Goal: Task Accomplishment & Management: Use online tool/utility

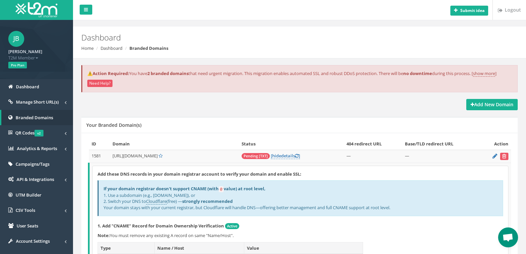
scroll to position [166, 0]
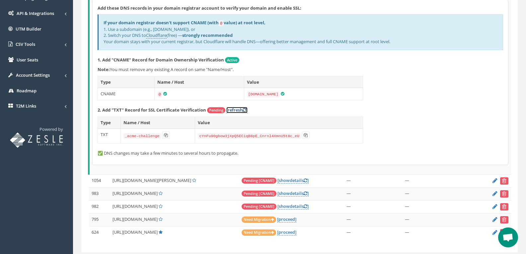
drag, startPoint x: 234, startPoint y: 108, endPoint x: 239, endPoint y: 108, distance: 4.3
click at [234, 108] on link "[refresh ]" at bounding box center [236, 110] width 21 height 6
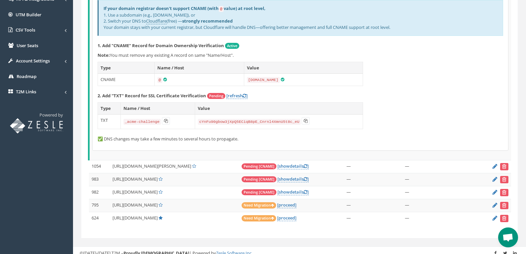
scroll to position [185, 0]
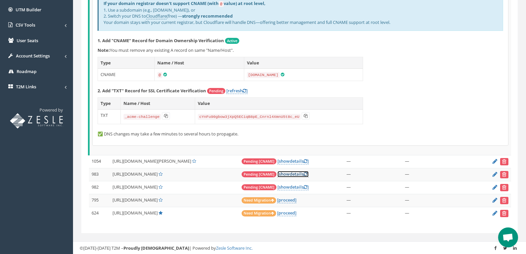
click at [304, 172] on icon at bounding box center [306, 174] width 4 height 4
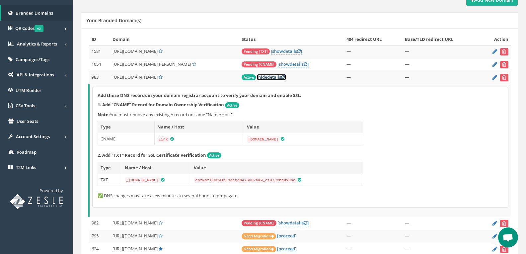
scroll to position [107, 0]
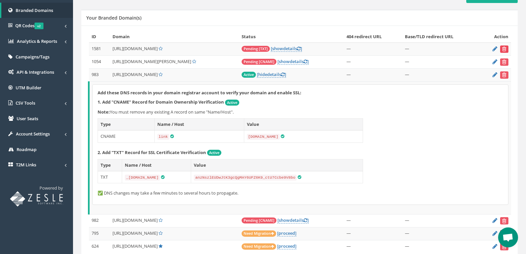
drag, startPoint x: 504, startPoint y: 46, endPoint x: 295, endPoint y: 34, distance: 209.4
click at [504, 47] on icon "submit" at bounding box center [504, 49] width 4 height 4
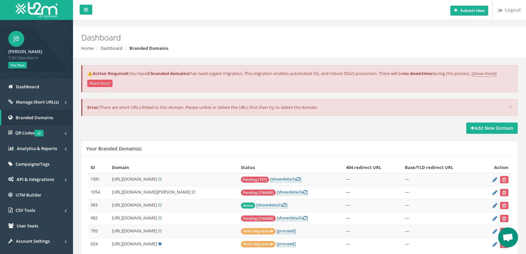
scroll to position [60, 0]
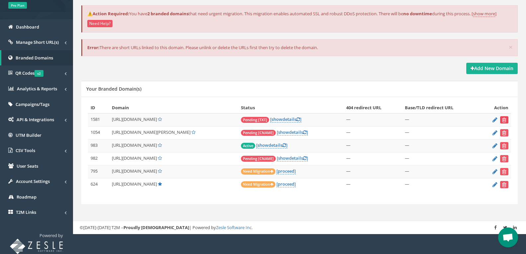
click at [505, 118] on icon "submit" at bounding box center [504, 120] width 4 height 4
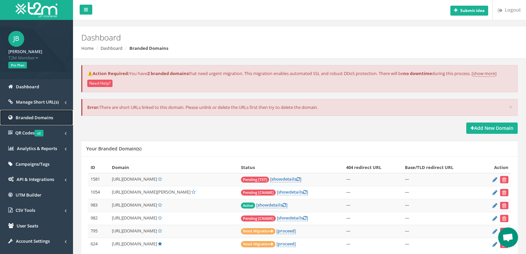
click at [34, 118] on span "Branded Domains" at bounding box center [34, 117] width 37 height 6
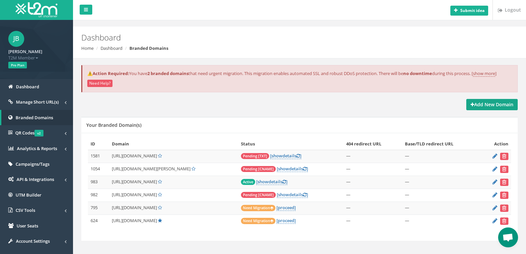
click at [479, 101] on link "Add New Domain" at bounding box center [491, 104] width 51 height 11
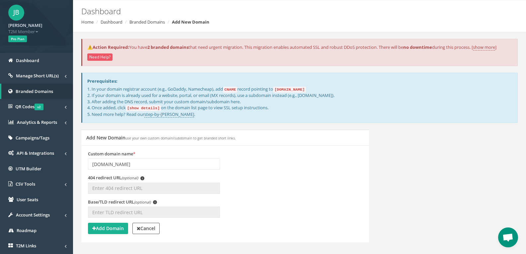
scroll to position [60, 0]
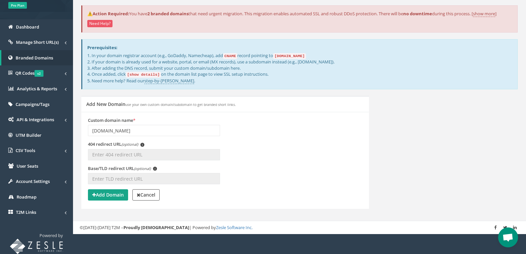
type input "link.apsecurityai.com"
click at [114, 193] on strong "Add Domain" at bounding box center [108, 194] width 32 height 6
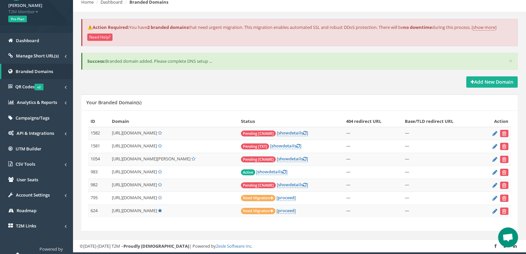
scroll to position [60, 0]
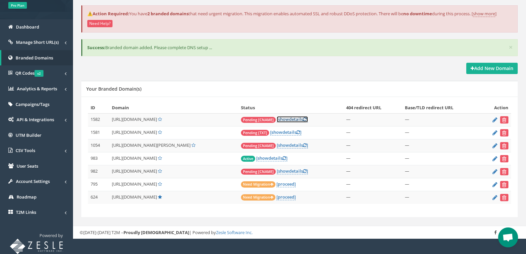
click at [284, 120] on link "[ show details ]" at bounding box center [292, 119] width 31 height 6
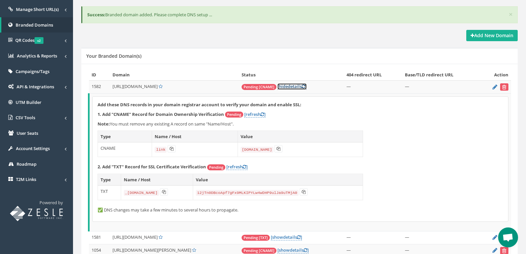
scroll to position [93, 0]
click at [277, 148] on icon at bounding box center [278, 148] width 4 height 4
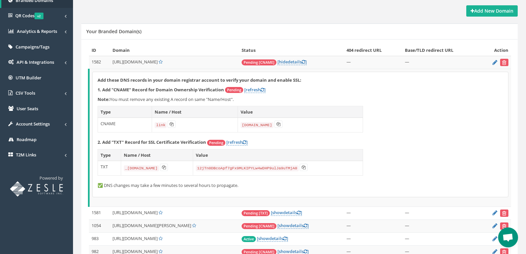
scroll to position [159, 0]
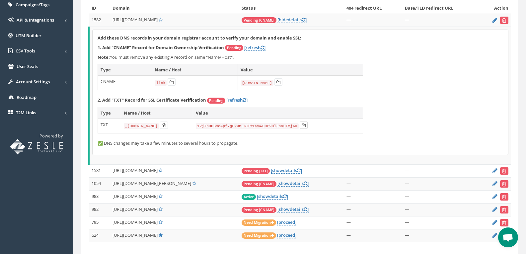
click at [308, 122] on button at bounding box center [304, 124] width 8 height 7
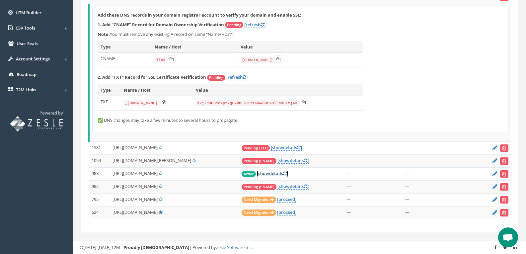
click at [272, 174] on link "[ show details ]" at bounding box center [272, 173] width 31 height 6
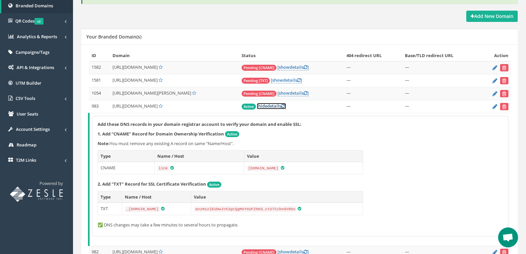
scroll to position [110, 0]
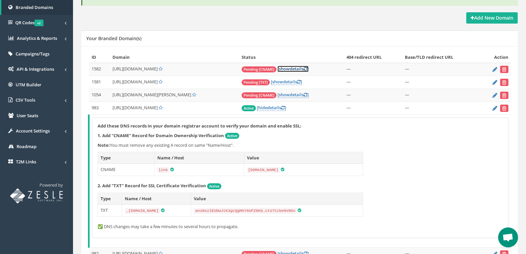
click at [279, 67] on span "show" at bounding box center [284, 69] width 11 height 6
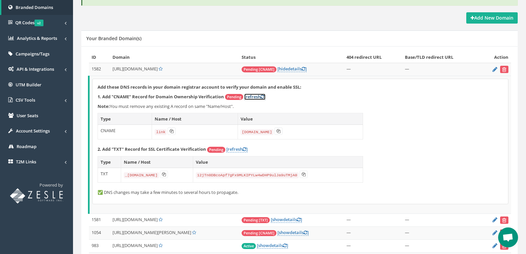
click at [253, 97] on link "[refresh ]" at bounding box center [254, 97] width 21 height 6
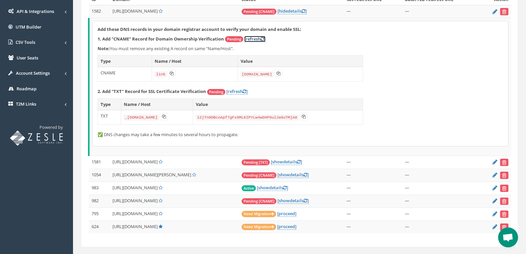
scroll to position [176, 0]
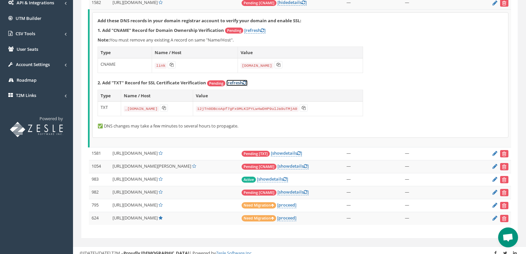
click at [238, 83] on link "[refresh ]" at bounding box center [236, 83] width 21 height 6
click at [245, 82] on icon at bounding box center [245, 83] width 4 height 4
click at [264, 30] on icon at bounding box center [262, 30] width 4 height 4
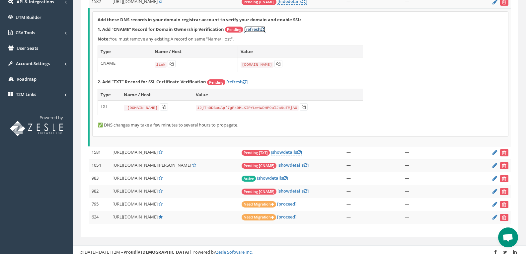
scroll to position [182, 0]
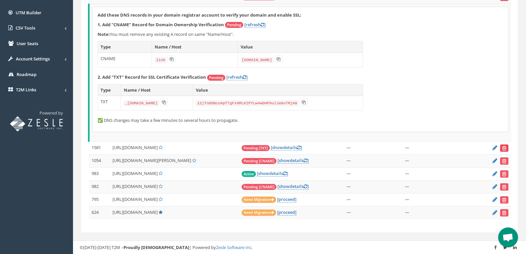
click at [504, 147] on icon "submit" at bounding box center [504, 148] width 4 height 4
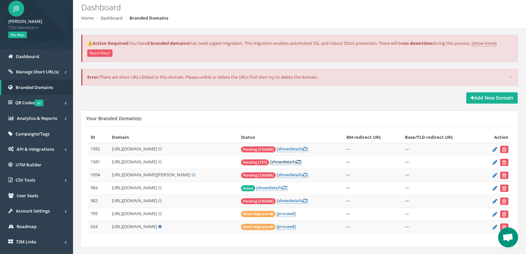
scroll to position [60, 0]
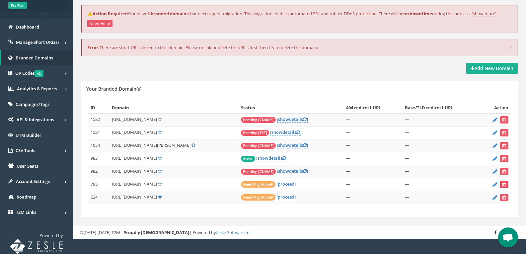
click at [503, 183] on icon "submit" at bounding box center [504, 184] width 4 height 4
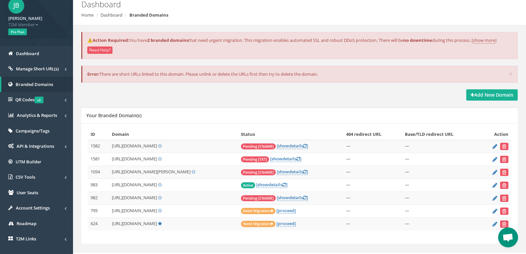
scroll to position [60, 0]
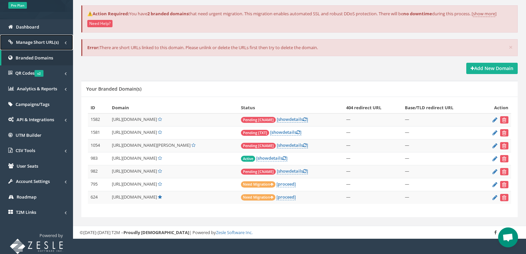
click at [54, 41] on span "Manage Short URL(s)" at bounding box center [37, 42] width 43 height 6
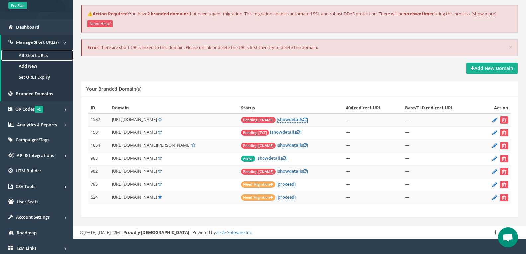
click at [38, 55] on link "All Short URLs" at bounding box center [37, 55] width 72 height 11
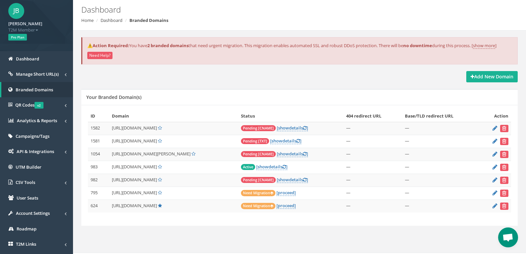
scroll to position [60, 0]
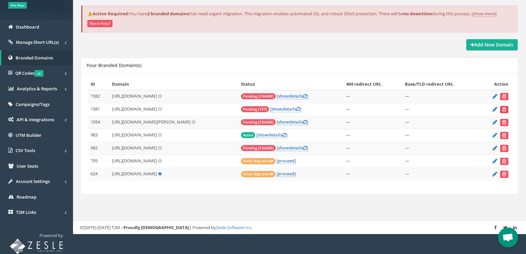
click at [504, 109] on icon "submit" at bounding box center [504, 109] width 4 height 4
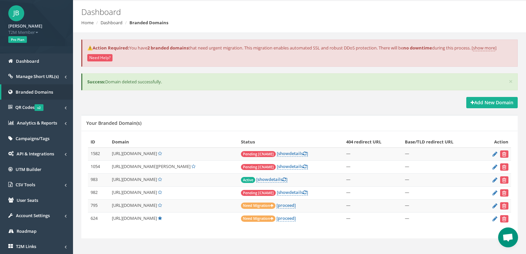
scroll to position [60, 0]
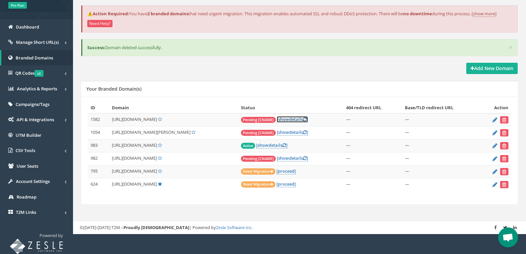
click at [286, 118] on link "[ show details ]" at bounding box center [292, 119] width 31 height 6
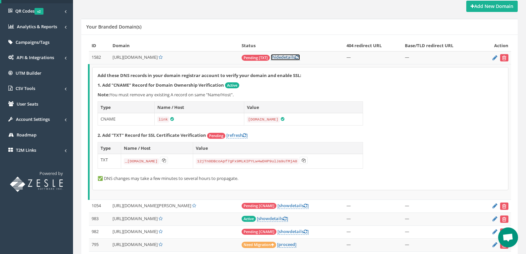
scroll to position [126, 0]
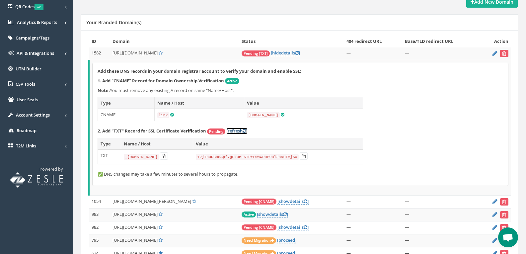
click at [244, 129] on icon at bounding box center [245, 131] width 4 height 4
click at [166, 155] on icon at bounding box center [164, 156] width 4 height 4
click at [306, 155] on icon at bounding box center [304, 156] width 4 height 4
click at [246, 129] on icon at bounding box center [245, 131] width 4 height 4
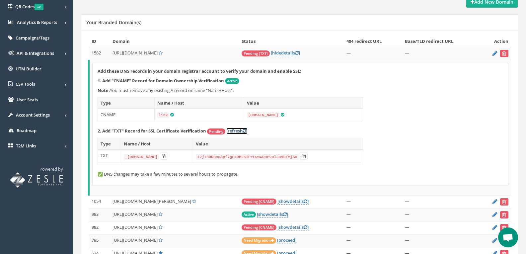
click at [245, 130] on icon at bounding box center [245, 131] width 4 height 4
click at [101, 175] on p "✅ DNS changes may take a few minutes to several hours to propagate." at bounding box center [300, 174] width 405 height 6
click at [242, 130] on link "[refresh ]" at bounding box center [236, 131] width 21 height 6
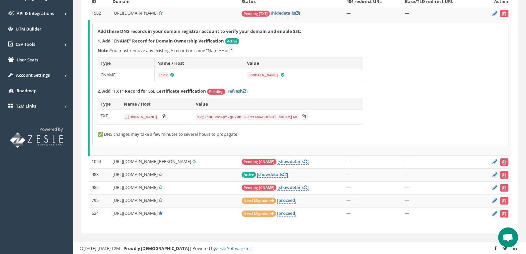
scroll to position [167, 0]
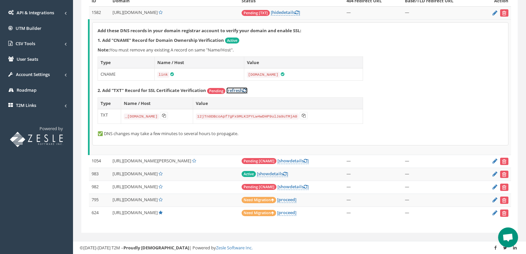
click at [246, 89] on icon at bounding box center [245, 90] width 4 height 4
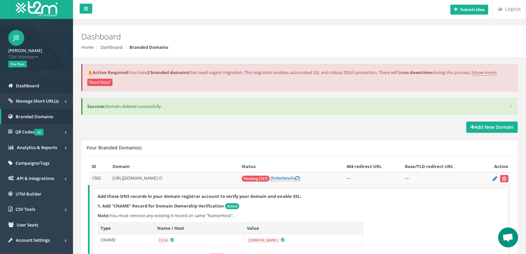
scroll to position [1, 0]
click at [83, 6] on link at bounding box center [86, 9] width 13 height 10
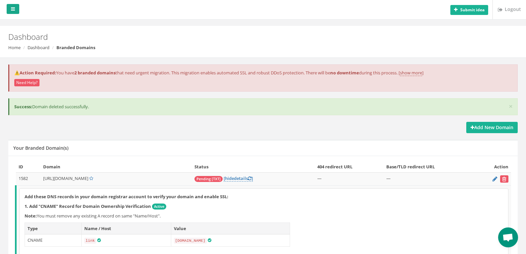
click at [12, 9] on icon at bounding box center [13, 9] width 4 height 5
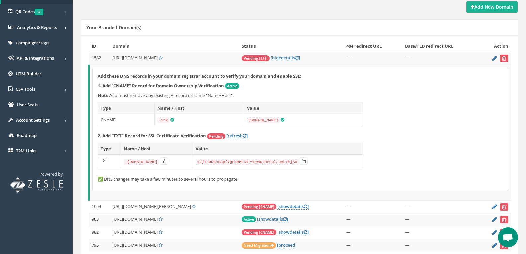
scroll to position [133, 0]
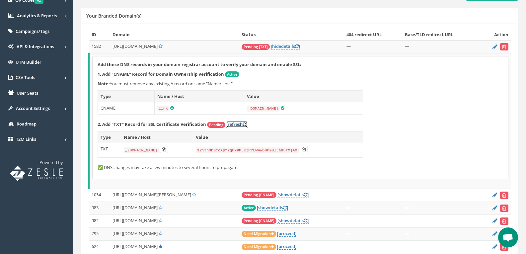
click at [246, 122] on icon at bounding box center [245, 124] width 4 height 4
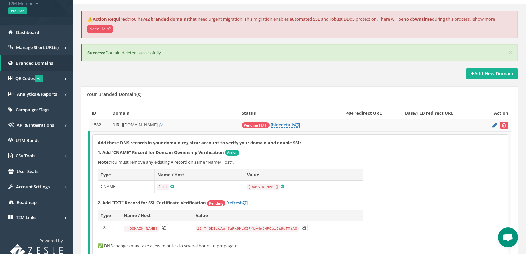
scroll to position [0, 0]
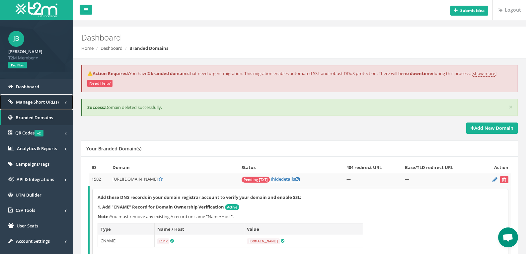
click at [55, 102] on span "Manage Short URL(s)" at bounding box center [37, 102] width 43 height 6
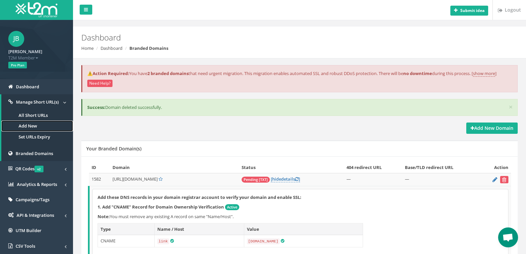
click at [33, 123] on link "Add New" at bounding box center [37, 125] width 72 height 11
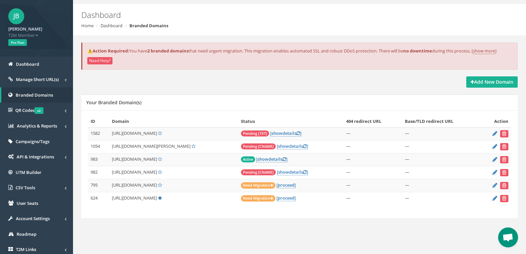
scroll to position [60, 0]
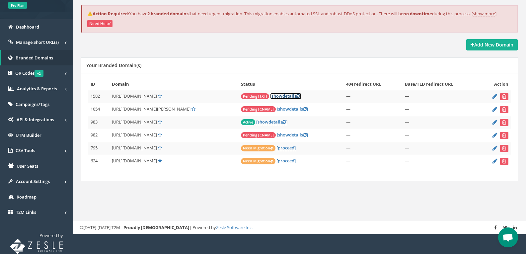
click at [282, 97] on link "[ show details ]" at bounding box center [285, 96] width 31 height 6
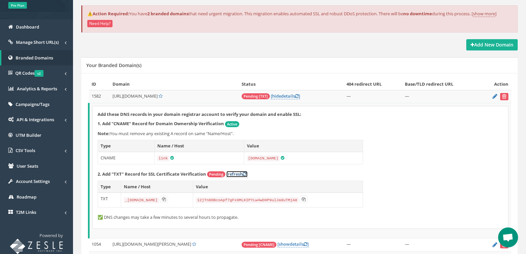
click at [246, 173] on icon at bounding box center [245, 174] width 4 height 4
click at [56, 42] on span "Manage Short URL(s)" at bounding box center [37, 42] width 43 height 6
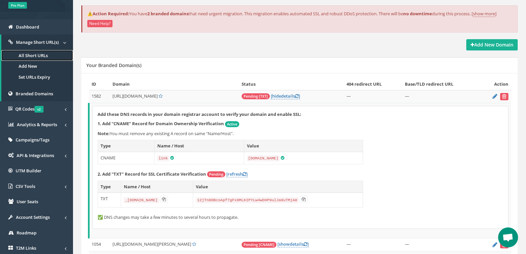
click at [33, 54] on link "All Short URLs" at bounding box center [37, 55] width 72 height 11
